Goal: Task Accomplishment & Management: Use online tool/utility

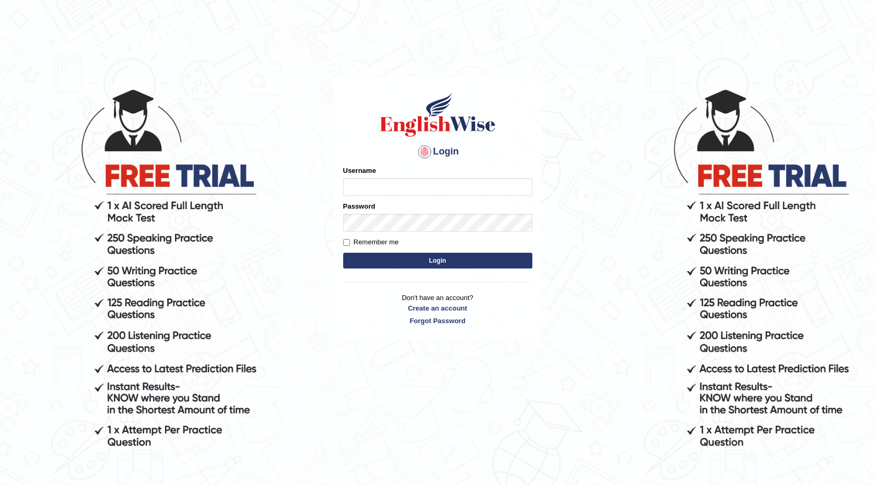
click at [341, 165] on div "Login Please fix the following errors: Username Password Remember me Login Don'…" at bounding box center [437, 208] width 207 height 263
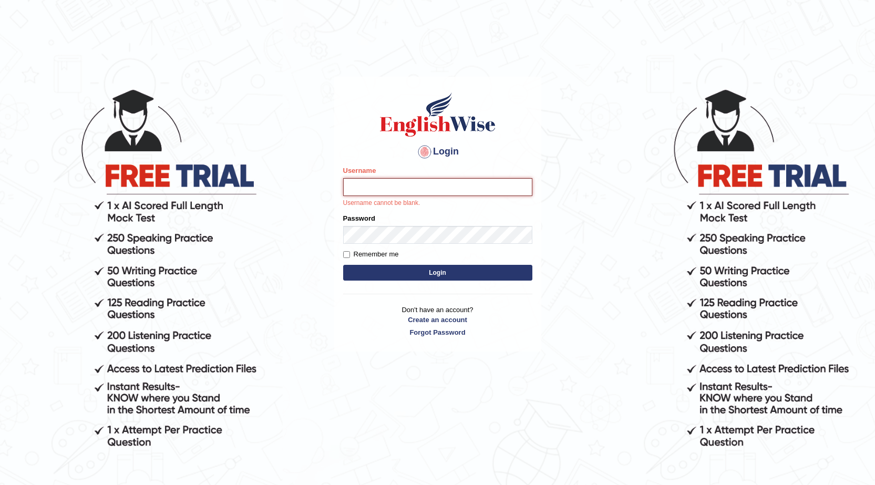
click at [345, 188] on input "Username" at bounding box center [437, 187] width 189 height 18
click at [432, 317] on link "Create an account" at bounding box center [437, 320] width 189 height 10
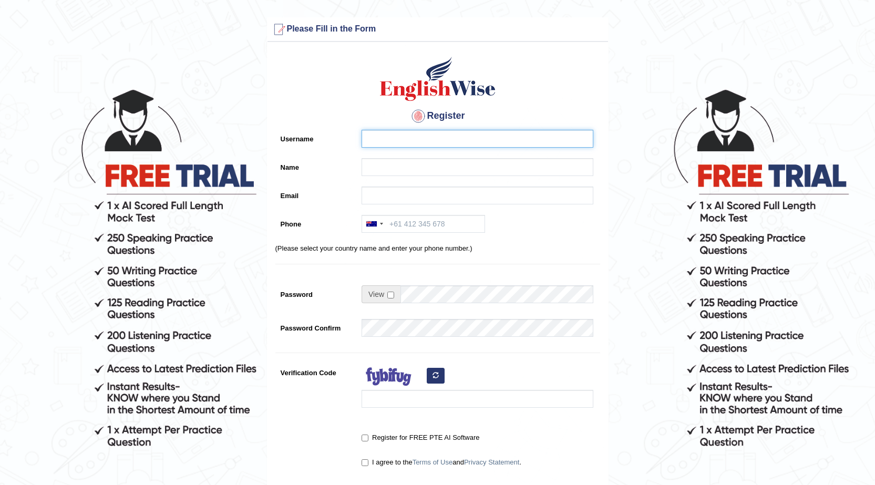
click at [369, 142] on input "Username" at bounding box center [477, 139] width 232 height 18
type input "0406027575"
click at [364, 171] on input "Name" at bounding box center [477, 167] width 232 height 18
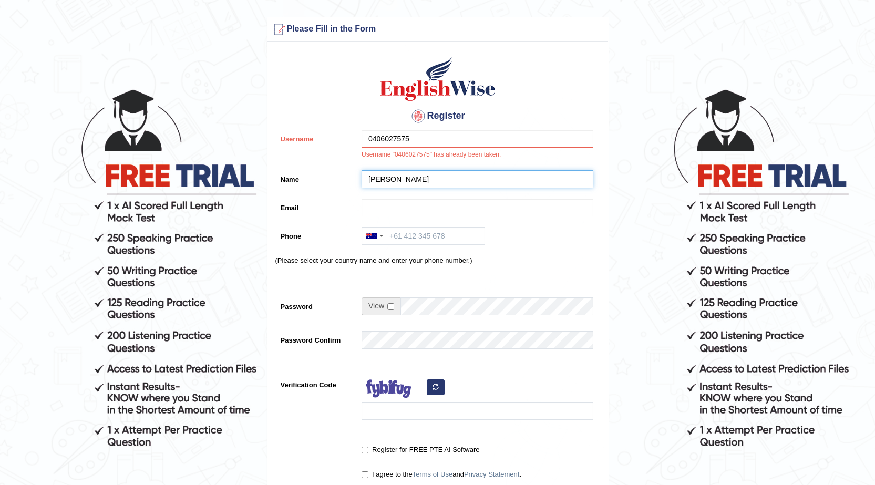
type input "Reeta Rani"
click at [437, 154] on div "0406027575 Username "0406027575" has already been taken." at bounding box center [474, 147] width 237 height 35
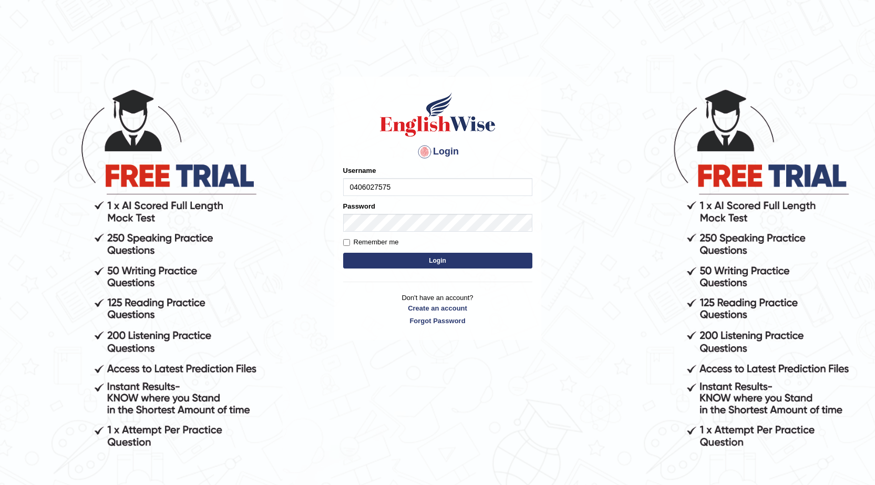
type input "0406027575"
click at [439, 261] on button "Login" at bounding box center [437, 261] width 189 height 16
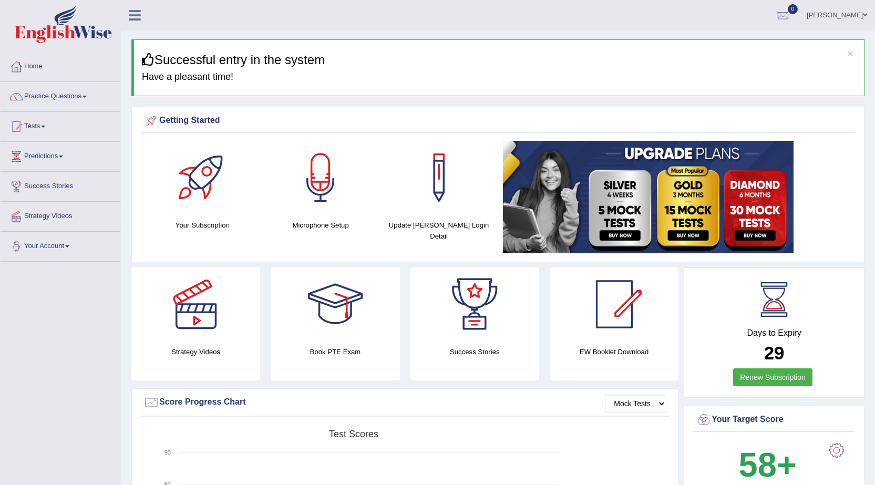
click at [36, 124] on link "Tests" at bounding box center [61, 125] width 120 height 26
click at [56, 150] on link "Take Practice Sectional Test" at bounding box center [68, 150] width 98 height 19
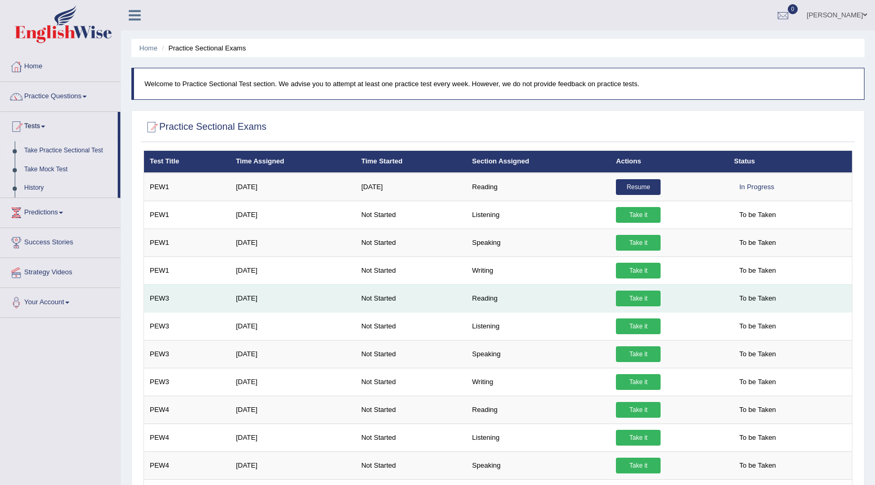
click at [632, 297] on link "Take it" at bounding box center [638, 299] width 45 height 16
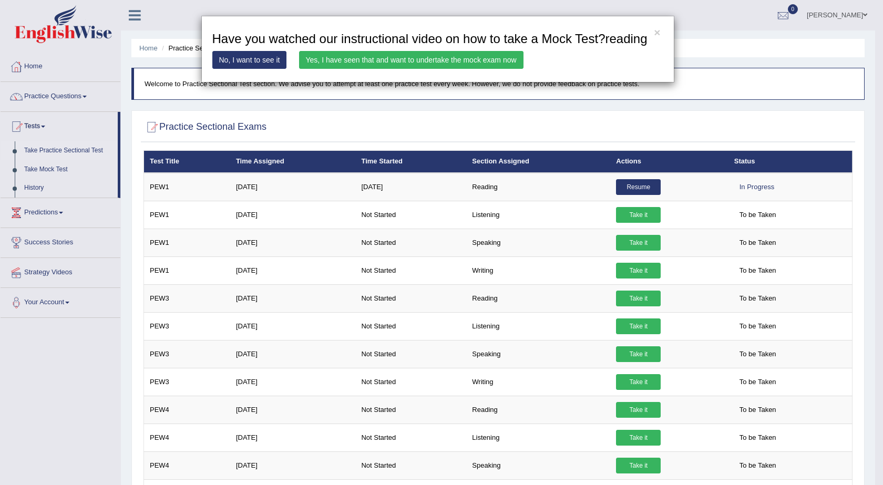
click at [404, 63] on link "Yes, I have seen that and want to undertake the mock exam now" at bounding box center [411, 60] width 224 height 18
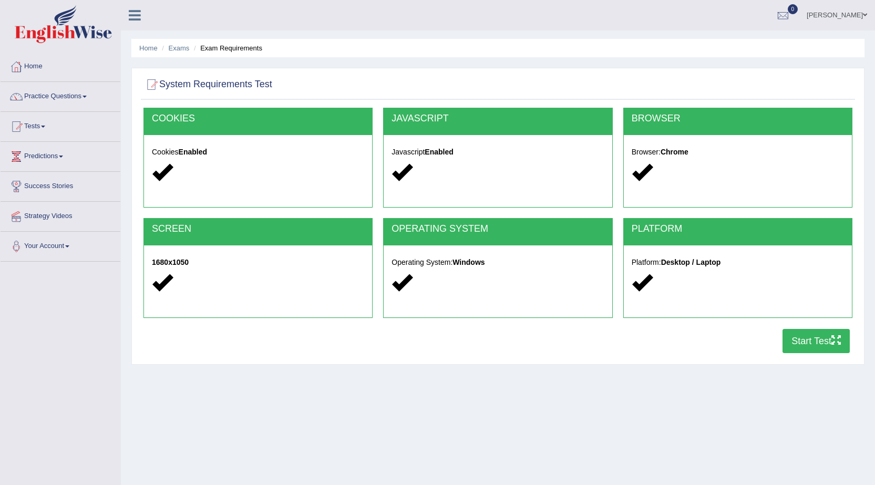
click at [811, 340] on button "Start Test" at bounding box center [815, 341] width 67 height 24
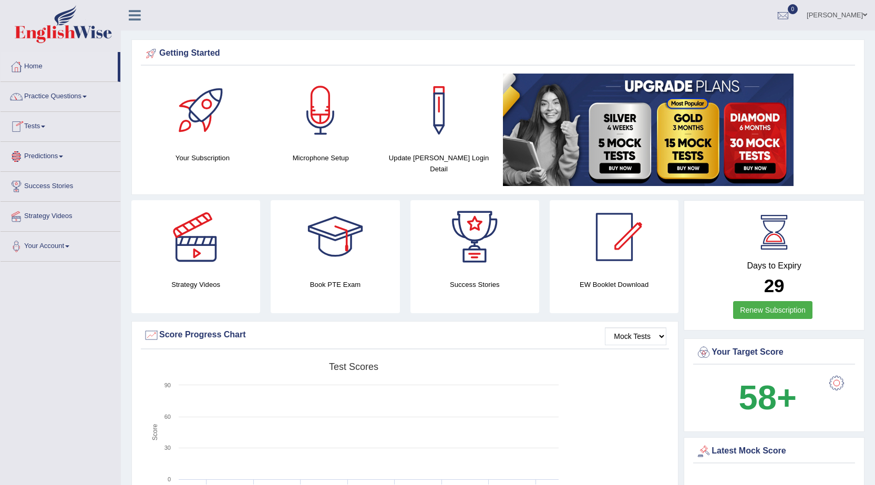
click at [38, 127] on link "Tests" at bounding box center [61, 125] width 120 height 26
click at [54, 149] on link "Take Practice Sectional Test" at bounding box center [68, 150] width 98 height 19
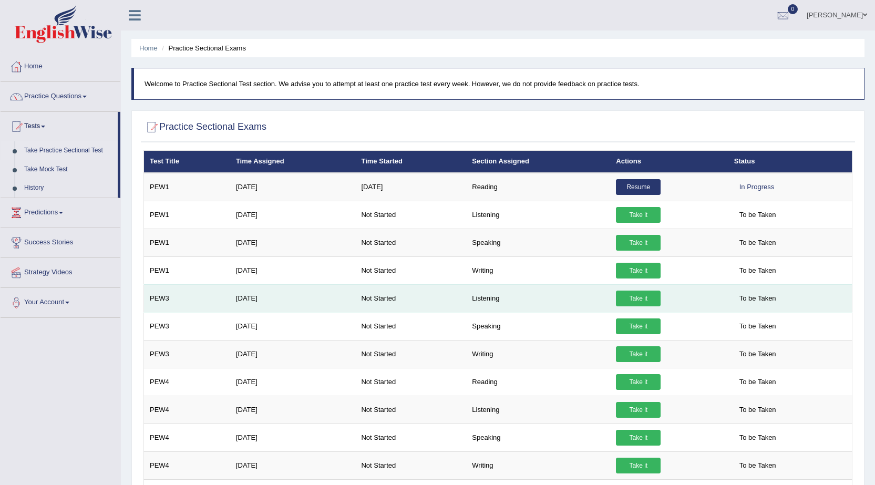
click at [478, 300] on td "Listening" at bounding box center [538, 298] width 144 height 28
click at [632, 299] on link "Take it" at bounding box center [638, 299] width 45 height 16
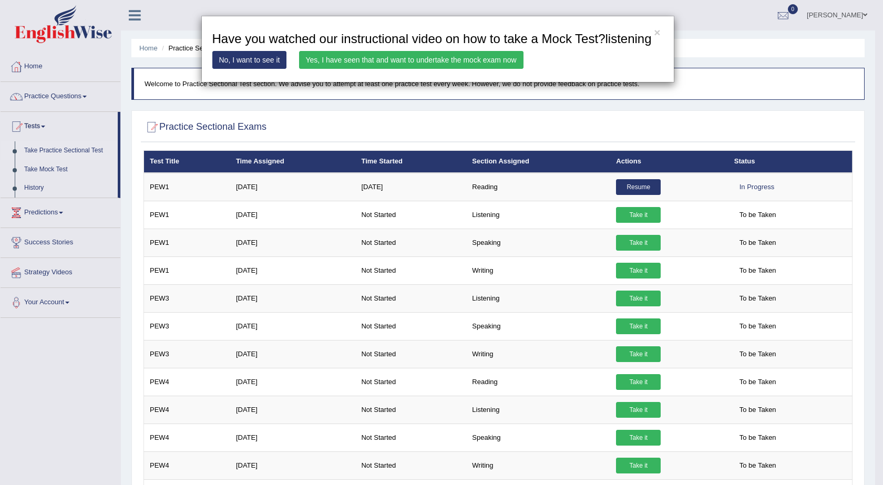
click at [382, 63] on link "Yes, I have seen that and want to undertake the mock exam now" at bounding box center [411, 60] width 224 height 18
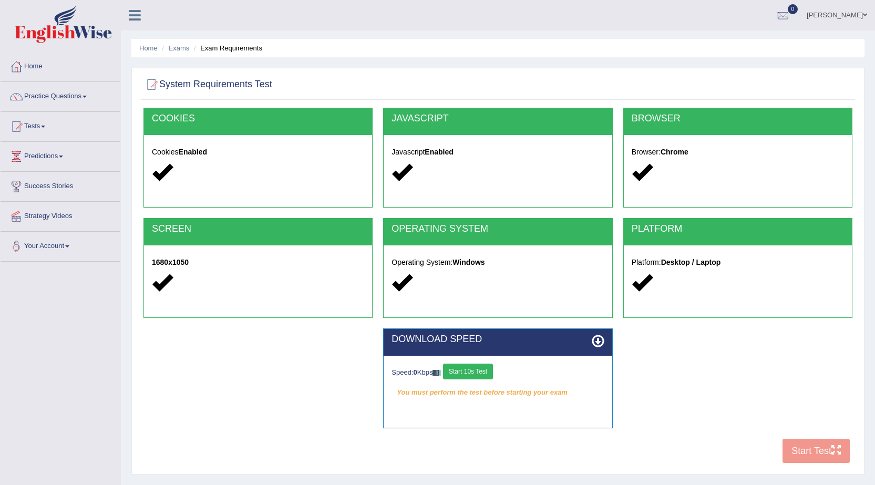
click at [797, 448] on div "COOKIES Cookies Enabled JAVASCRIPT Javascript Enabled BROWSER Browser: Chrome S…" at bounding box center [498, 288] width 714 height 361
drag, startPoint x: 801, startPoint y: 449, endPoint x: 795, endPoint y: 450, distance: 5.8
click at [801, 450] on div "COOKIES Cookies Enabled JAVASCRIPT Javascript Enabled BROWSER Browser: Chrome S…" at bounding box center [498, 288] width 714 height 361
click at [592, 344] on icon at bounding box center [598, 341] width 13 height 13
click at [467, 367] on button "Start 10s Test" at bounding box center [468, 372] width 50 height 16
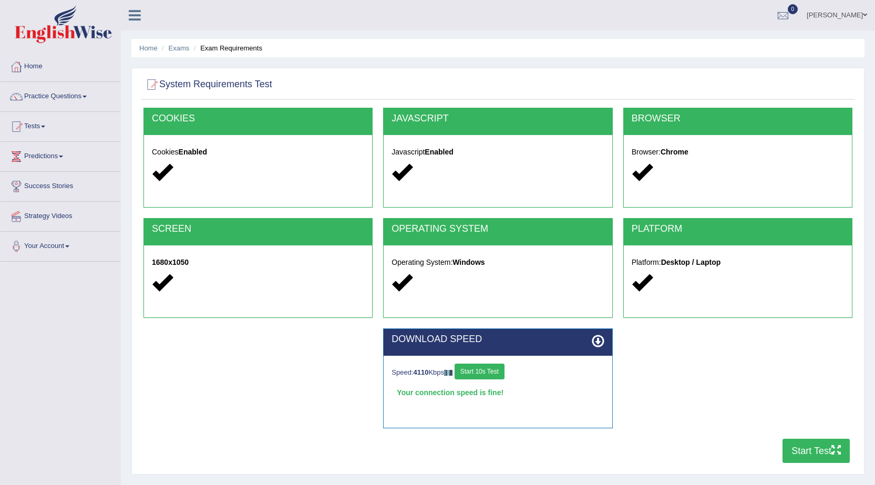
click at [816, 448] on button "Start Test" at bounding box center [815, 451] width 67 height 24
